Goal: Feedback & Contribution: Submit feedback/report problem

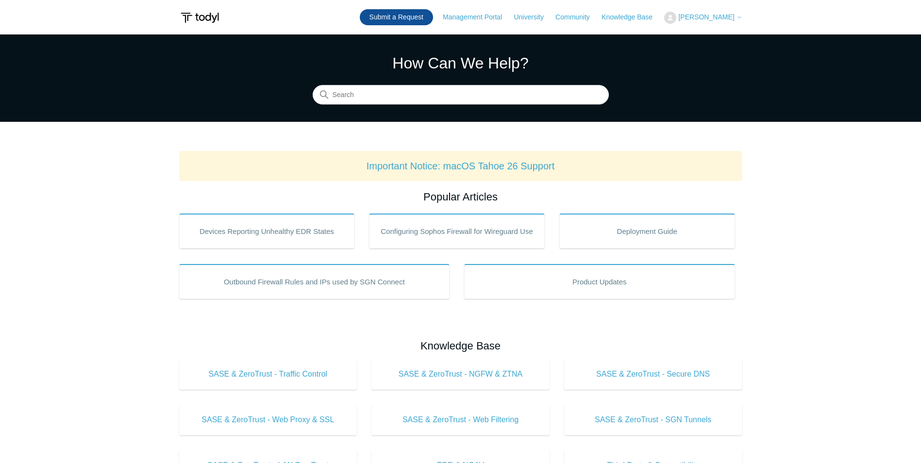
click at [425, 11] on link "Submit a Request" at bounding box center [396, 17] width 73 height 16
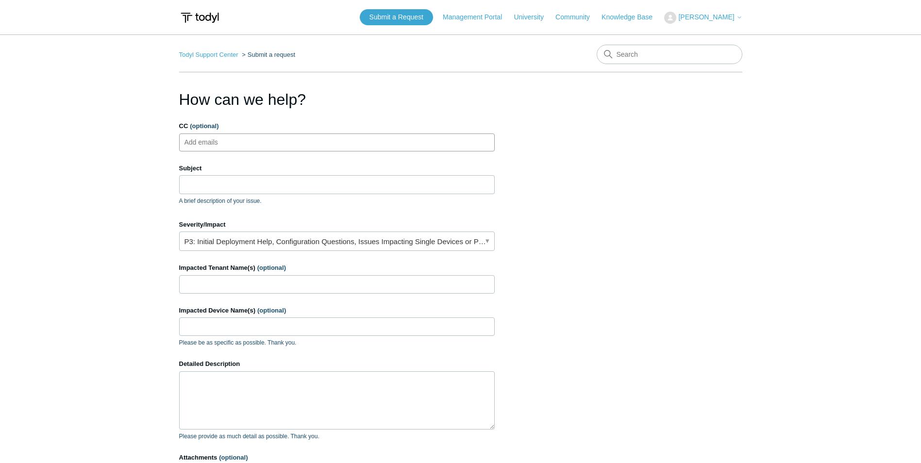
click at [362, 142] on ul "Add emails" at bounding box center [336, 142] width 315 height 18
click at [342, 182] on input "Subject" at bounding box center [336, 184] width 315 height 18
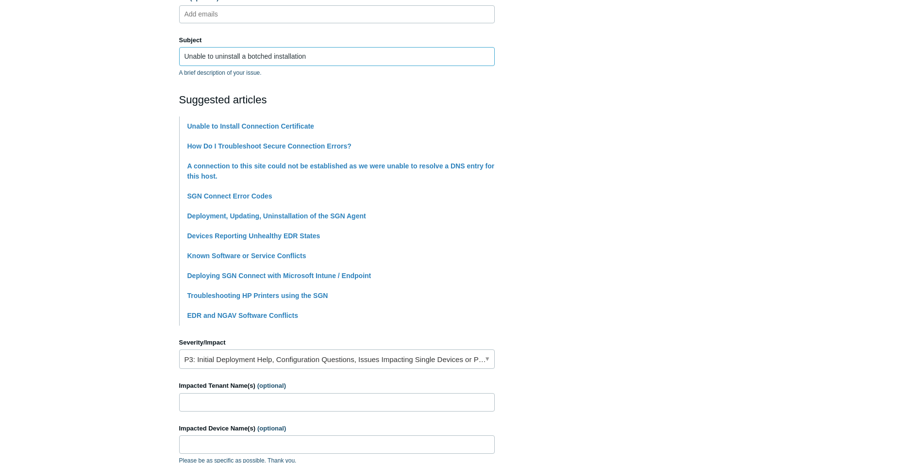
scroll to position [146, 0]
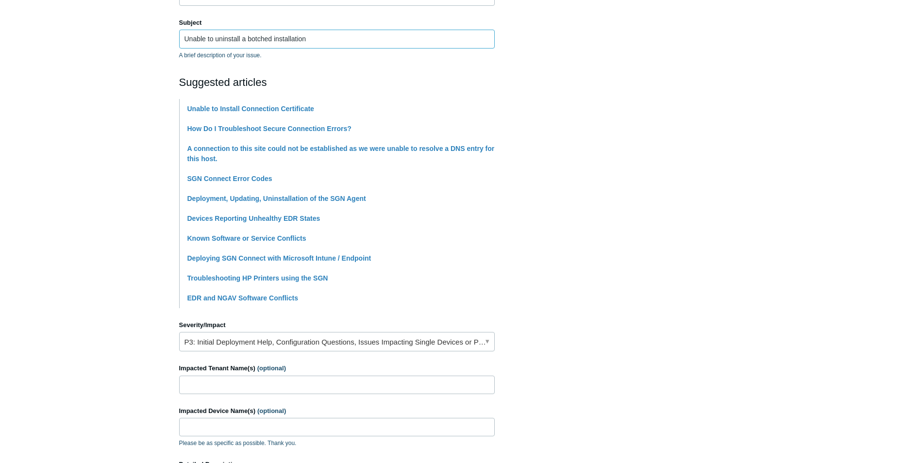
type input "Unable to uninstall a botched installation"
click at [375, 391] on input "Impacted Tenant Name(s) (optional)" at bounding box center [336, 385] width 315 height 18
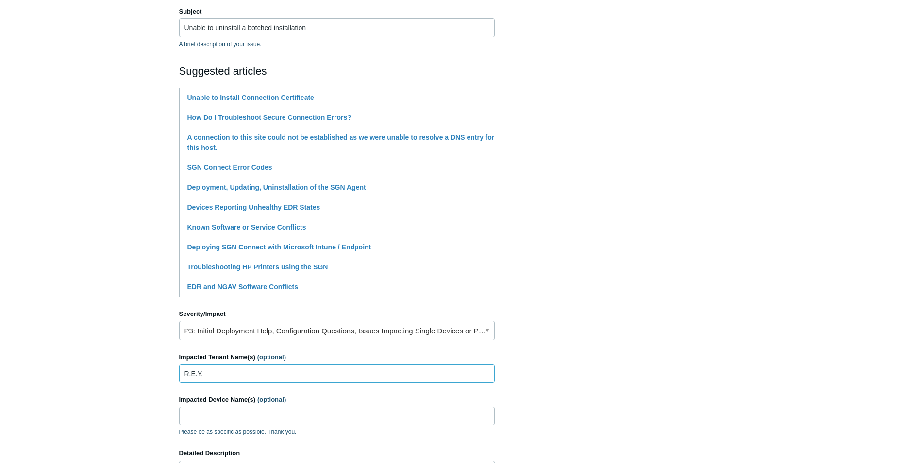
scroll to position [194, 0]
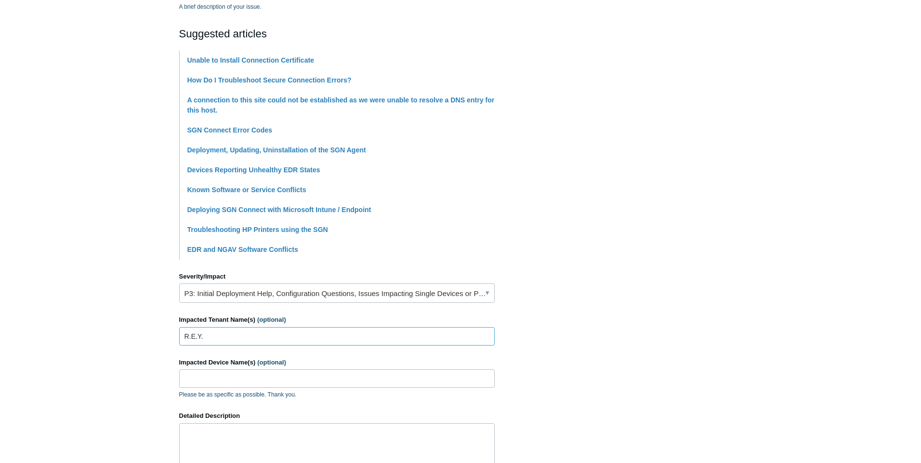
type input "R.E.Y."
click at [347, 376] on input "Impacted Device Name(s) (optional)" at bounding box center [336, 378] width 315 height 18
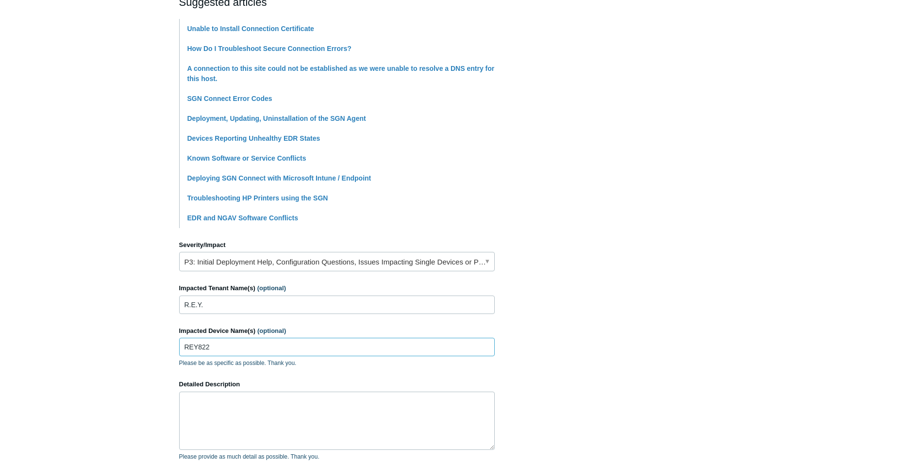
scroll to position [243, 0]
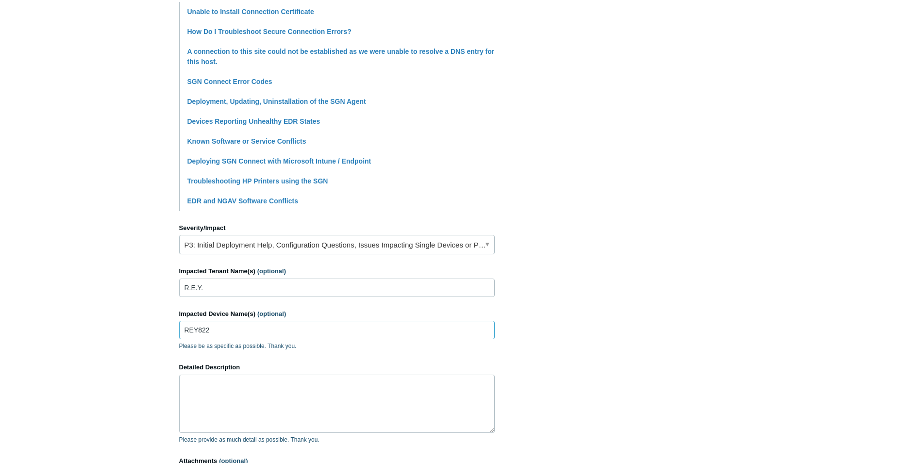
type input "REY822"
click at [334, 388] on textarea "Detailed Description" at bounding box center [336, 404] width 315 height 58
type textarea "I"
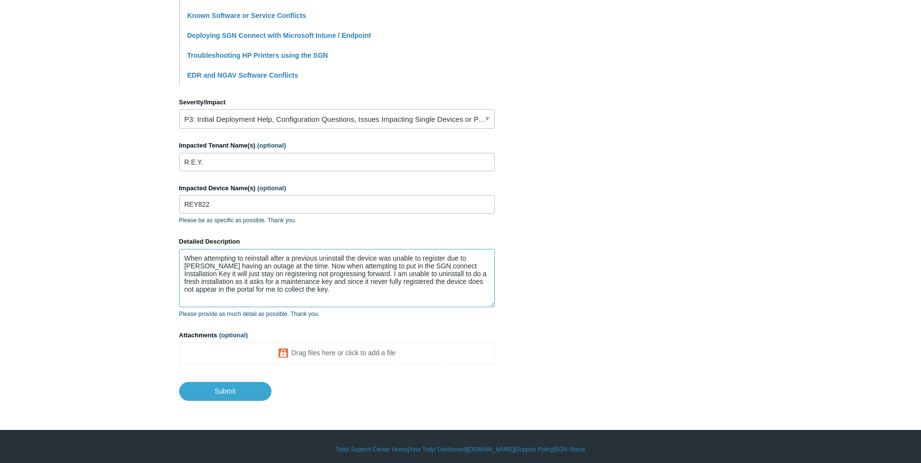
scroll to position [374, 0]
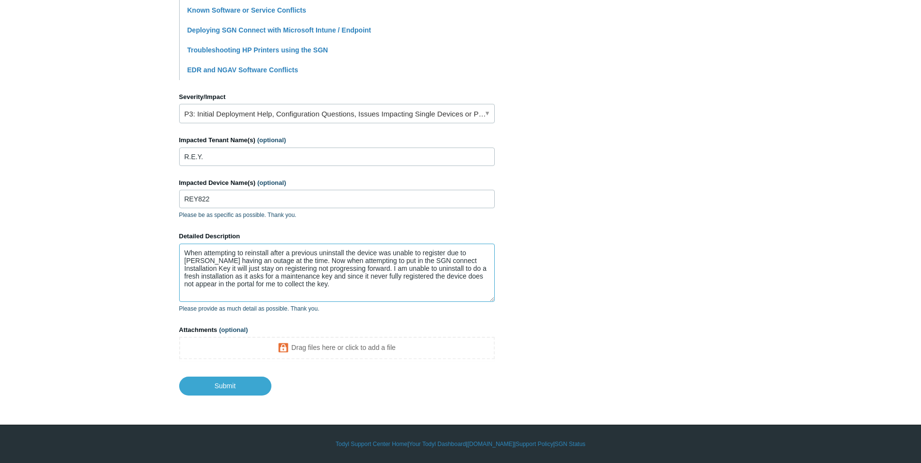
type textarea "When attempting to reinstall after a previous uninstall the device was unable t…"
drag, startPoint x: 472, startPoint y: 253, endPoint x: 585, endPoint y: 262, distance: 112.9
click at [585, 262] on section "How can we help? CC (optional) Add emails Subject Unable to uninstall a botched…" at bounding box center [460, 54] width 563 height 681
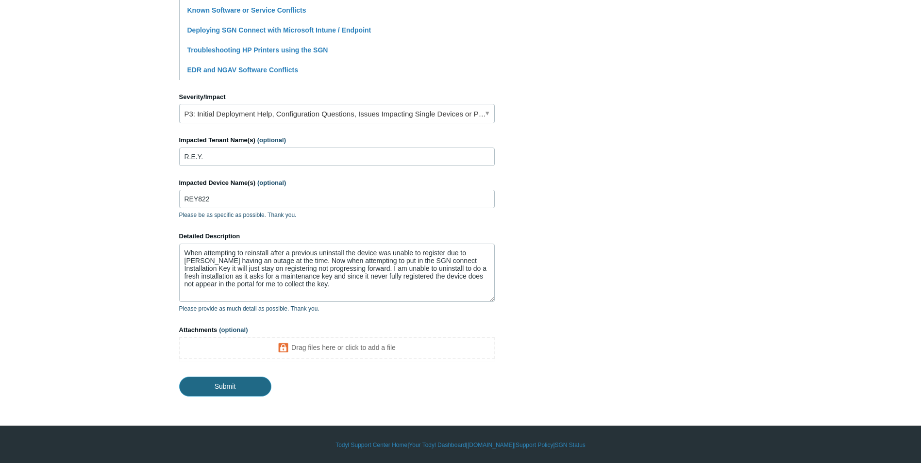
click at [241, 388] on input "Submit" at bounding box center [225, 386] width 92 height 19
